Goal: Information Seeking & Learning: Learn about a topic

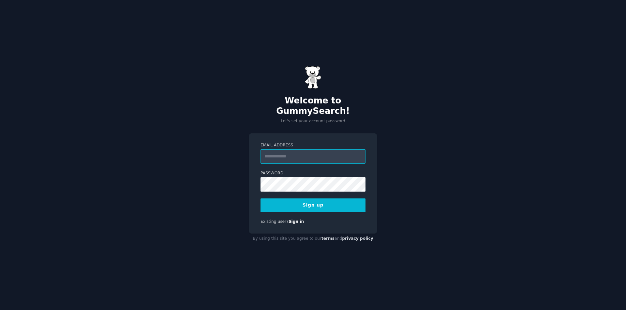
click at [303, 152] on input "Email Address" at bounding box center [312, 157] width 105 height 14
type input "**********"
click at [260, 199] on button "Sign up" at bounding box center [312, 206] width 105 height 14
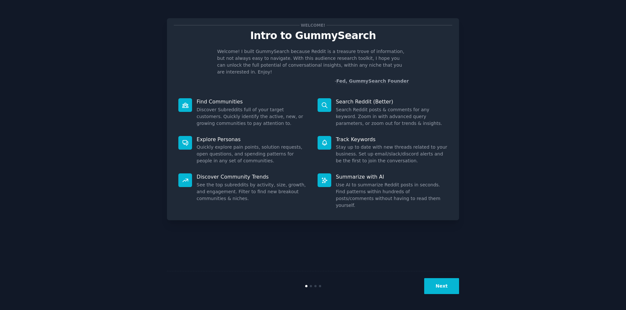
click at [439, 285] on button "Next" at bounding box center [441, 287] width 35 height 16
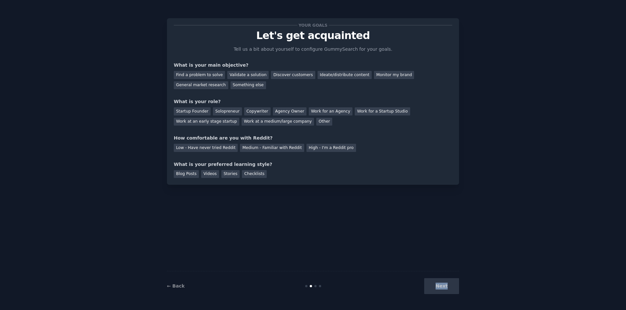
click at [439, 285] on div "Next" at bounding box center [409, 287] width 97 height 16
click at [202, 146] on div "Low - Have never tried Reddit" at bounding box center [206, 148] width 64 height 8
click at [208, 170] on div "Videos" at bounding box center [210, 174] width 18 height 8
click at [194, 116] on div "Startup Founder Solopreneur Copywriter Agency Owner Work for an Agency Work for…" at bounding box center [313, 115] width 278 height 21
click at [194, 112] on div "Startup Founder" at bounding box center [192, 112] width 37 height 8
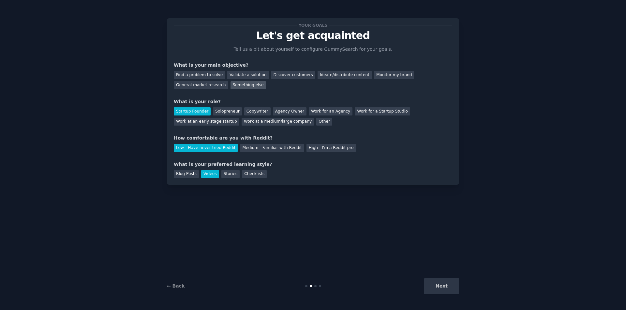
click at [230, 83] on div "Something else" at bounding box center [248, 85] width 36 height 8
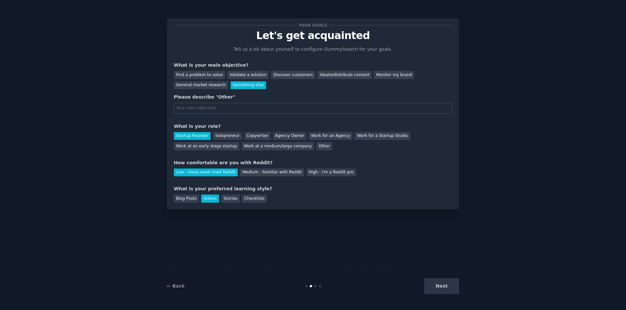
drag, startPoint x: 444, startPoint y: 288, endPoint x: 433, endPoint y: 278, distance: 15.0
click at [443, 288] on div "Next" at bounding box center [409, 287] width 97 height 16
click at [198, 69] on div "Find a problem to solve Validate a solution Discover customers Ideate/distribut…" at bounding box center [313, 79] width 278 height 21
click at [200, 70] on div "Find a problem to solve Validate a solution Discover customers Ideate/distribut…" at bounding box center [313, 79] width 278 height 21
click at [204, 73] on div "Find a problem to solve" at bounding box center [199, 75] width 51 height 8
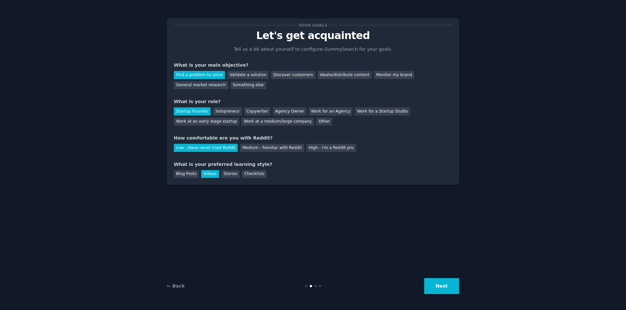
click at [434, 278] on div "← Back Next" at bounding box center [313, 286] width 292 height 30
click at [438, 282] on button "Next" at bounding box center [441, 287] width 35 height 16
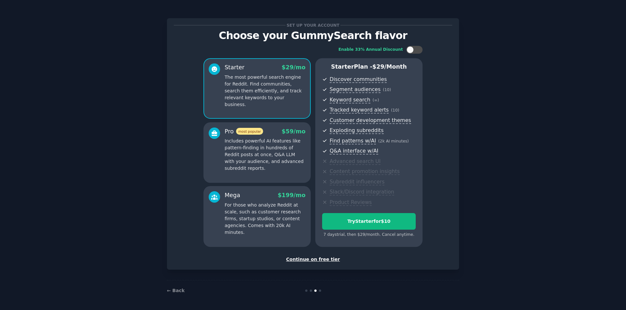
click at [320, 260] on div "Continue on free tier" at bounding box center [313, 259] width 278 height 7
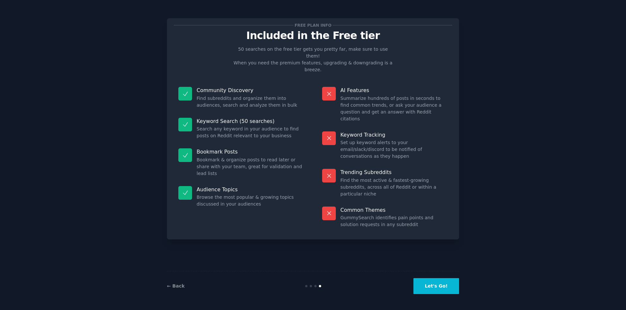
click at [437, 290] on button "Let's Go!" at bounding box center [436, 287] width 46 height 16
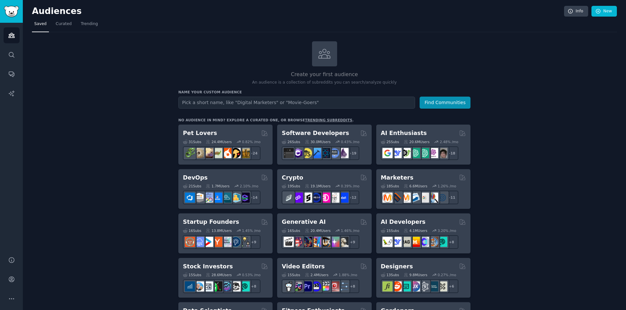
click at [188, 99] on input "text" at bounding box center [296, 103] width 237 height 12
click at [198, 103] on input "text" at bounding box center [296, 103] width 237 height 12
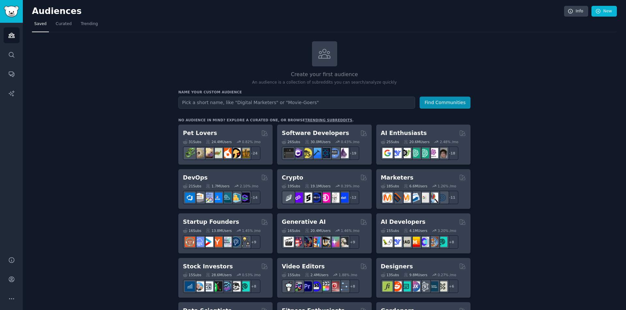
drag, startPoint x: 184, startPoint y: 90, endPoint x: 201, endPoint y: 167, distance: 79.1
click at [184, 90] on h3 "Name your custom audience" at bounding box center [324, 92] width 292 height 5
drag, startPoint x: 197, startPoint y: 175, endPoint x: 186, endPoint y: 186, distance: 15.9
click at [186, 186] on icon at bounding box center [185, 186] width 5 height 4
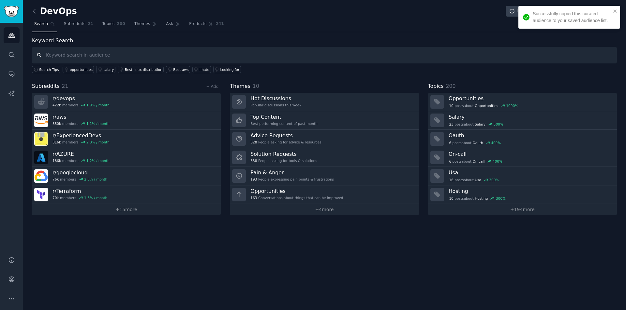
click at [156, 62] on input "text" at bounding box center [324, 55] width 584 height 17
type input "S"
drag, startPoint x: 105, startPoint y: 22, endPoint x: 109, endPoint y: 26, distance: 5.1
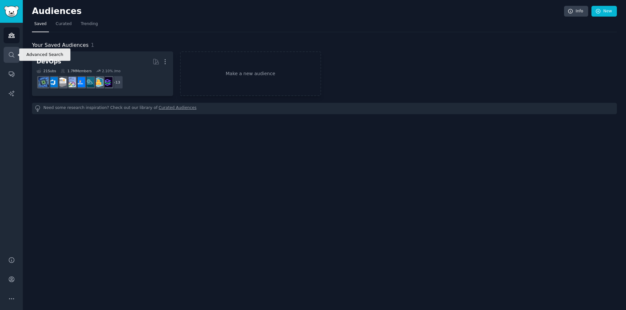
click at [17, 50] on link "Search" at bounding box center [12, 55] width 16 height 16
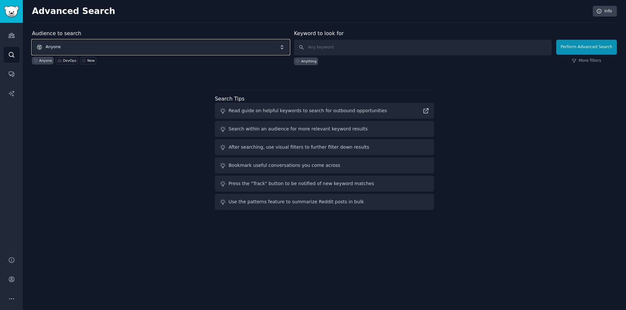
click at [111, 45] on span "Anyone" at bounding box center [160, 47] width 257 height 15
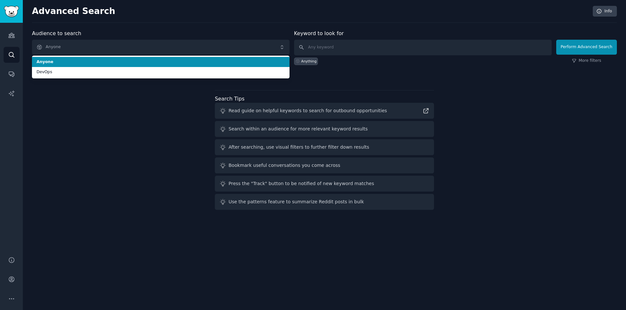
drag, startPoint x: 327, startPoint y: 39, endPoint x: 330, endPoint y: 44, distance: 5.4
click at [329, 42] on div "Keyword to look for Anything" at bounding box center [422, 48] width 257 height 36
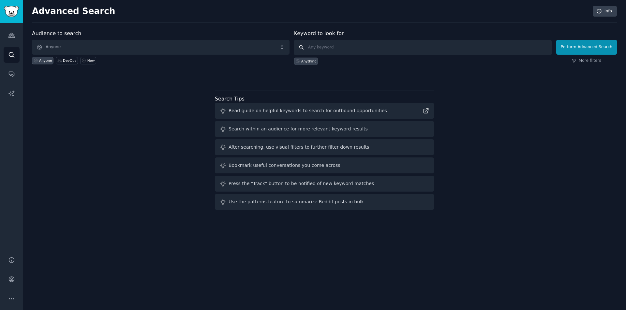
click at [330, 44] on input "text" at bounding box center [422, 48] width 257 height 16
type input "Salesforce"
click button "Perform Advanced Search" at bounding box center [586, 47] width 61 height 15
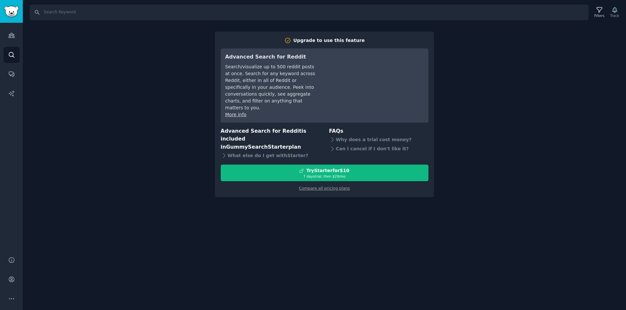
click at [308, 207] on div "Search Filters Track Upgrade to use this feature Advanced Search for Reddit Sea…" at bounding box center [324, 155] width 603 height 310
click at [4, 12] on img "Sidebar" at bounding box center [11, 11] width 15 height 11
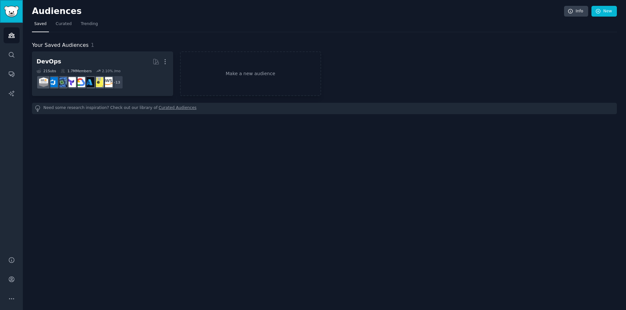
click at [6, 16] on img "Sidebar" at bounding box center [11, 11] width 15 height 11
click at [51, 21] on nav "Saved Curated Trending" at bounding box center [324, 25] width 584 height 13
click at [60, 22] on span "Curated" at bounding box center [64, 24] width 16 height 6
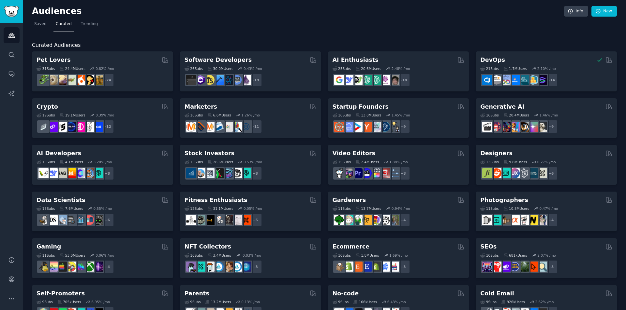
click at [183, 30] on nav "Saved Curated Trending" at bounding box center [324, 25] width 584 height 13
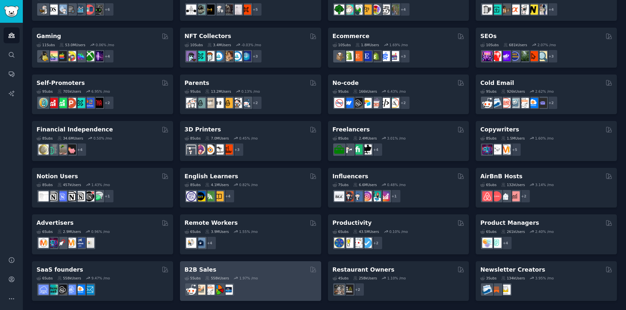
click at [226, 265] on div "B2B Sales 5 Sub s 558k Users 1.97 % /mo" at bounding box center [250, 282] width 141 height 40
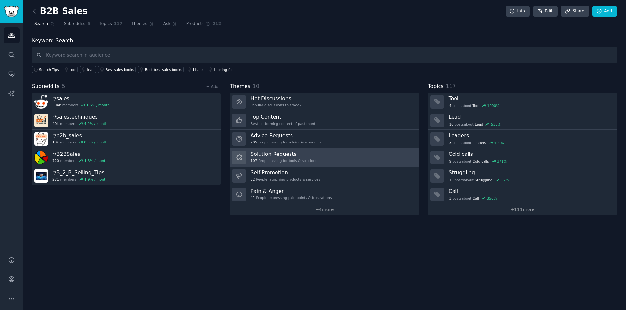
click at [308, 155] on h3 "Solution Requests" at bounding box center [283, 154] width 66 height 7
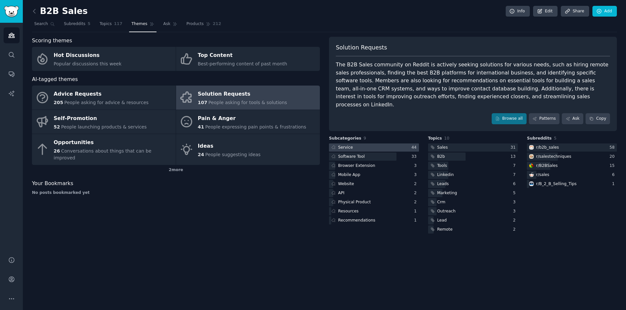
click at [372, 144] on div at bounding box center [374, 148] width 90 height 8
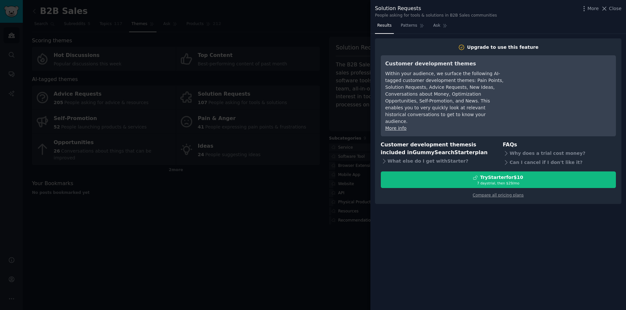
click at [326, 238] on div at bounding box center [313, 155] width 626 height 310
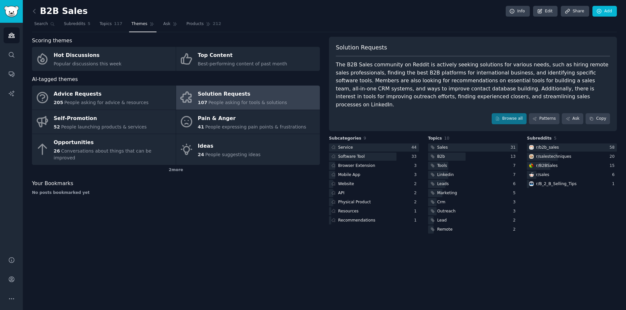
click at [249, 218] on div "Scoring themes Hot Discussions Popular discussions this week Top Content Best-p…" at bounding box center [176, 136] width 288 height 198
